Goal: Task Accomplishment & Management: Manage account settings

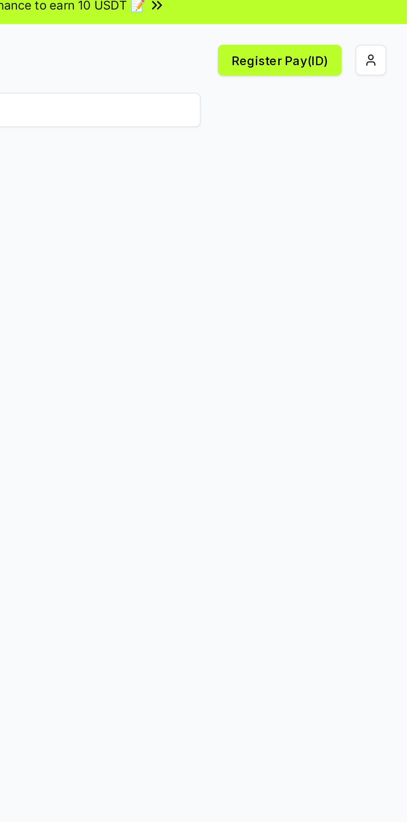
click at [388, 34] on html "Answer our quick survey for a chance to earn 10 USDT 📝 Alpha Register Pay(ID) R…" at bounding box center [203, 411] width 407 height 822
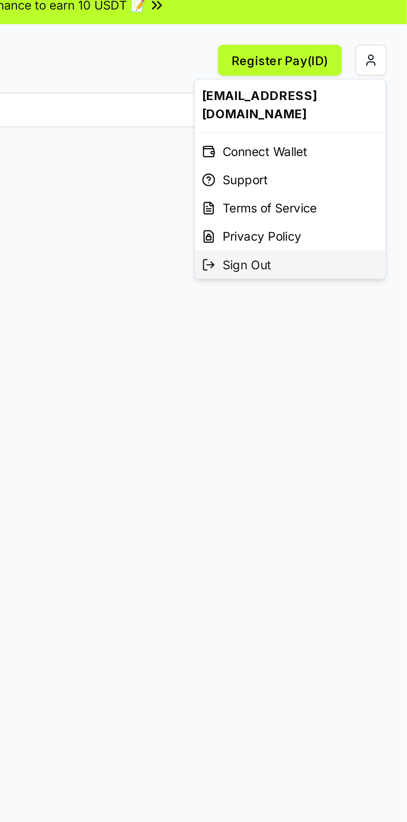
click at [334, 127] on div "Sign Out" at bounding box center [350, 134] width 92 height 14
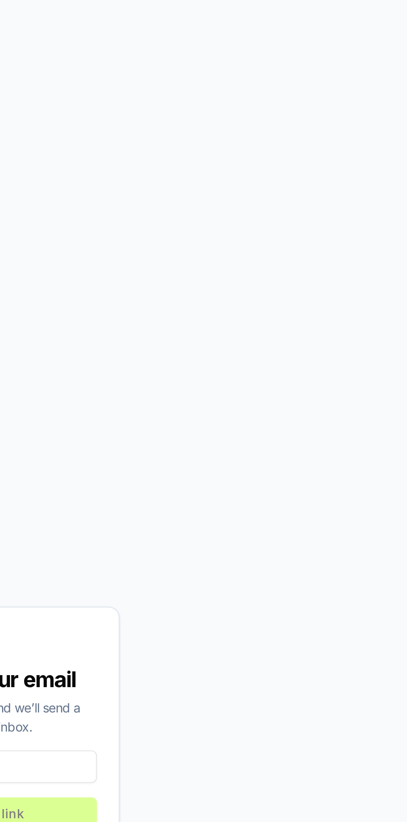
scroll to position [13, 0]
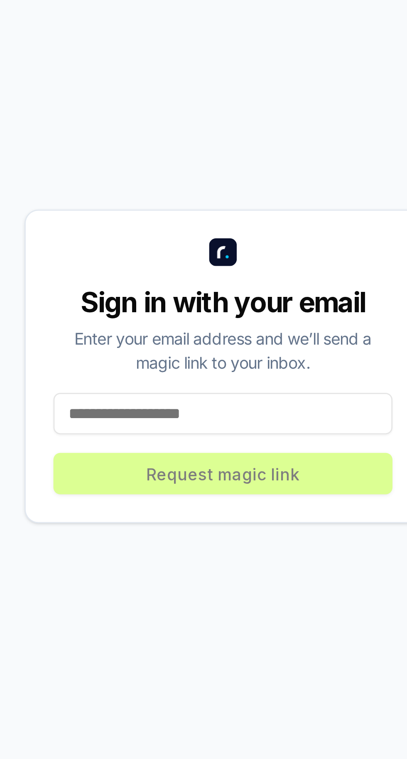
click at [160, 469] on input at bounding box center [203, 461] width 122 height 15
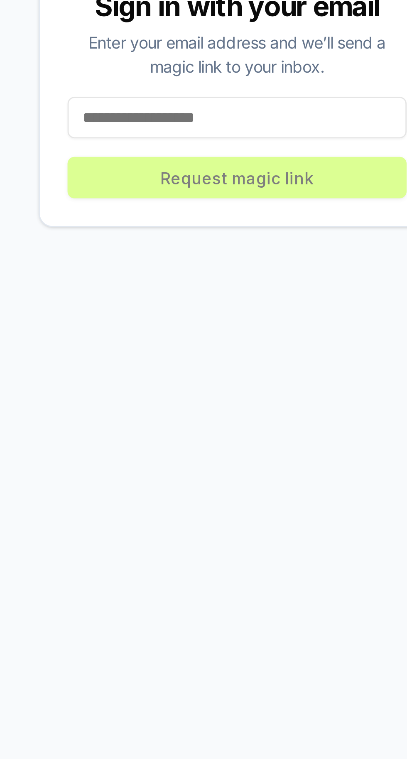
type input "**********"
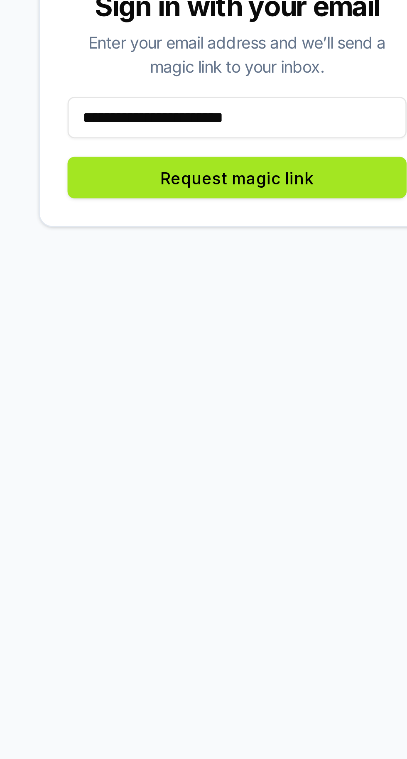
click at [190, 490] on button "Request magic link" at bounding box center [203, 483] width 122 height 15
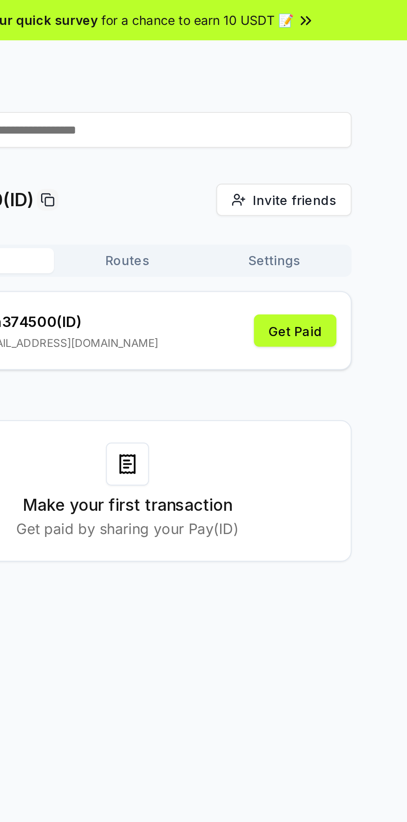
click at [201, 121] on button "Routes" at bounding box center [203, 121] width 68 height 12
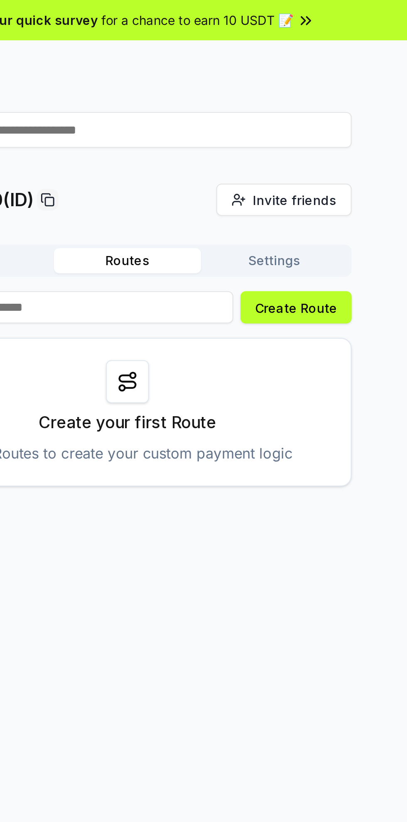
click at [277, 120] on button "Settings" at bounding box center [271, 121] width 68 height 12
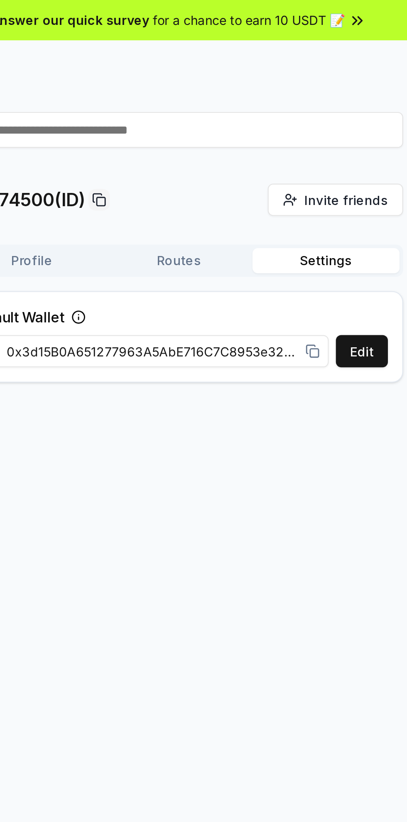
click at [199, 122] on button "Routes" at bounding box center [203, 121] width 68 height 12
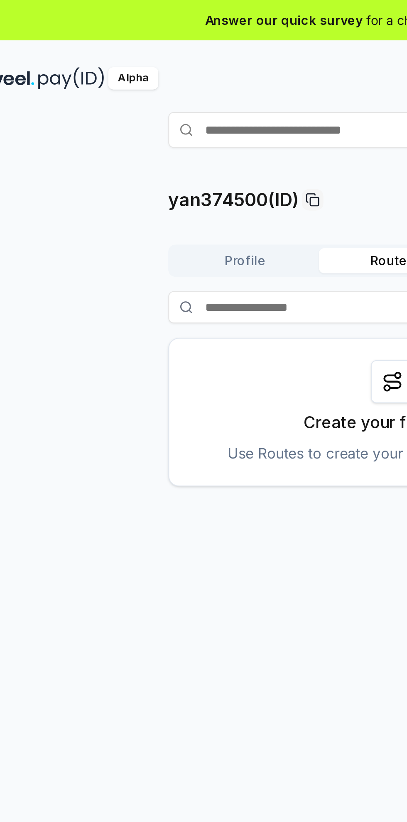
click at [132, 120] on button "Profile" at bounding box center [135, 121] width 68 height 12
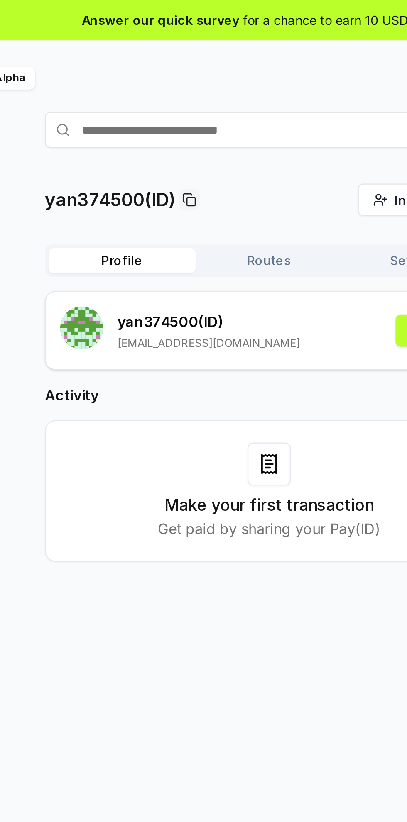
click at [163, 238] on h3 "Make your first transaction" at bounding box center [203, 234] width 97 height 12
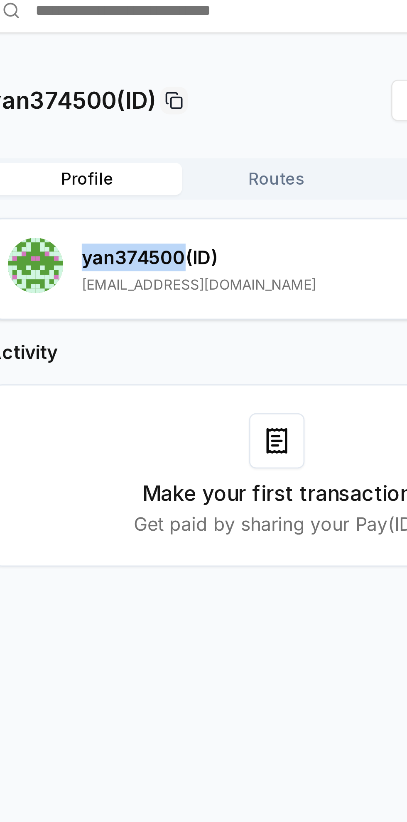
copy p "yan374500"
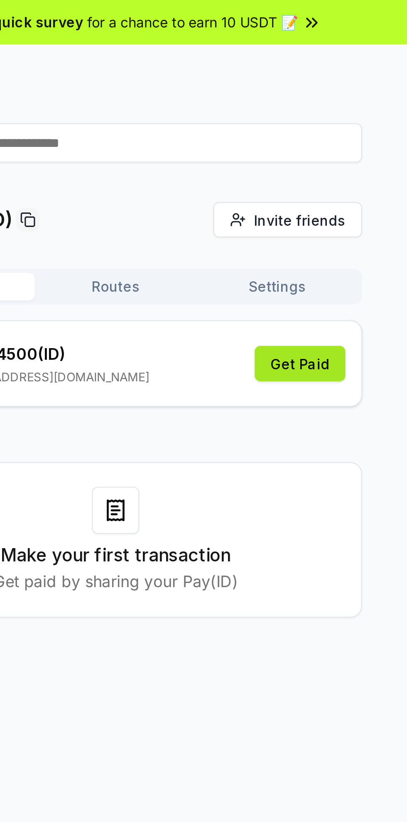
click at [285, 155] on button "Get Paid" at bounding box center [281, 153] width 38 height 15
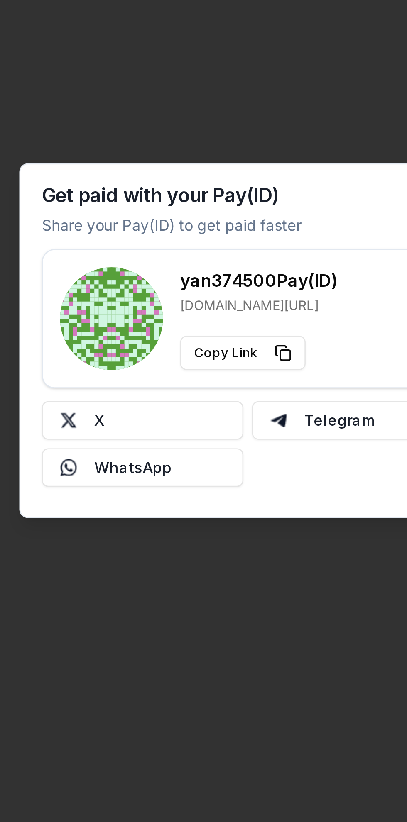
click at [193, 532] on div at bounding box center [203, 411] width 407 height 822
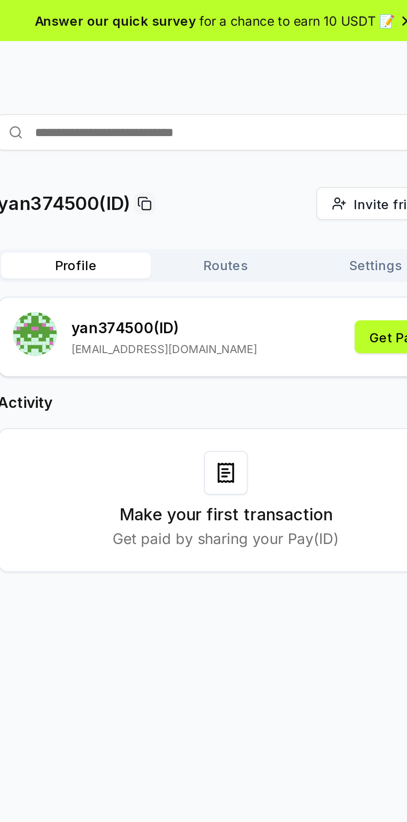
click at [195, 10] on span "for a chance to earn 10 USDT 📝" at bounding box center [235, 9] width 89 height 9
